Goal: Find specific page/section: Find specific page/section

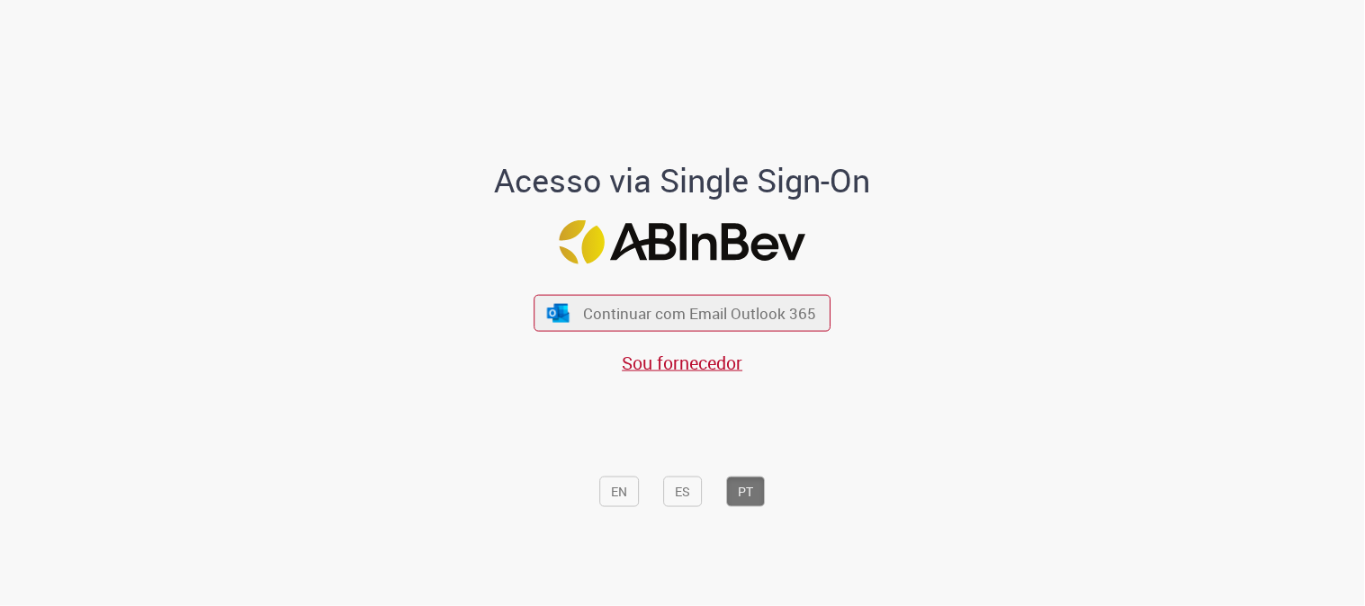
click at [778, 337] on div "Continuar com Email Outlook 365 Sou fornecedor" at bounding box center [682, 326] width 297 height 100
click at [776, 321] on button "Continuar com Email Outlook 365" at bounding box center [682, 313] width 303 height 38
click at [544, 316] on img "submit" at bounding box center [556, 313] width 26 height 20
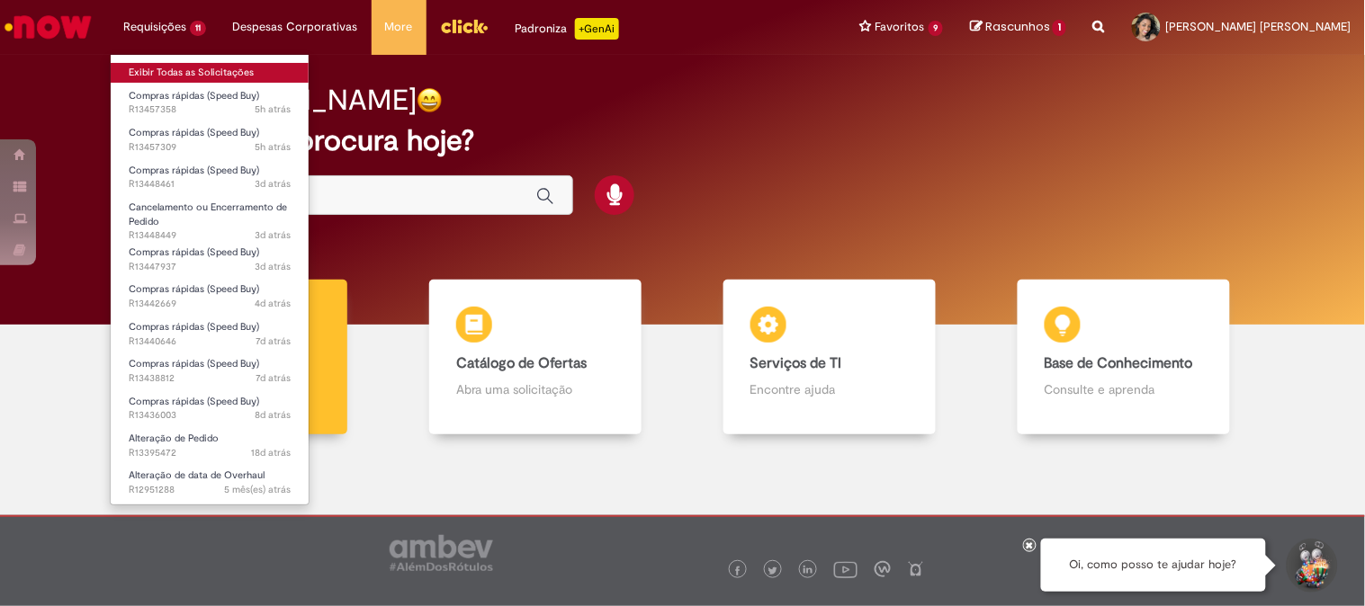
click at [180, 68] on link "Exibir Todas as Solicitações" at bounding box center [210, 73] width 198 height 20
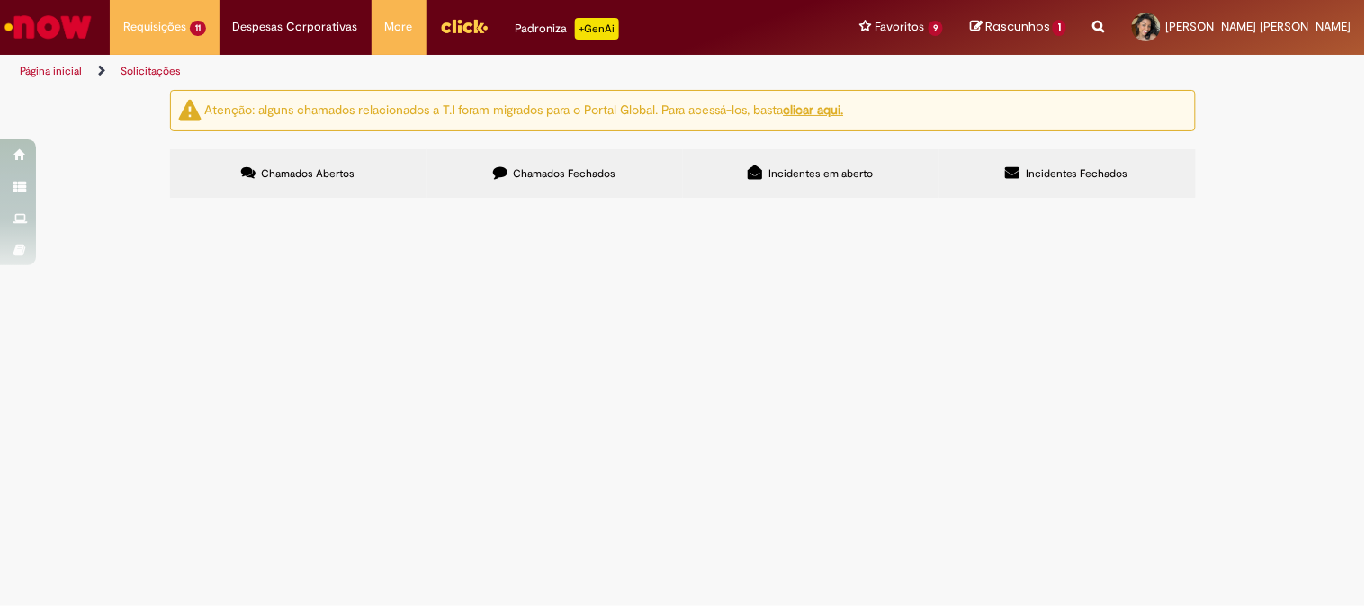
scroll to position [142, 0]
